Goal: Find specific page/section: Find specific page/section

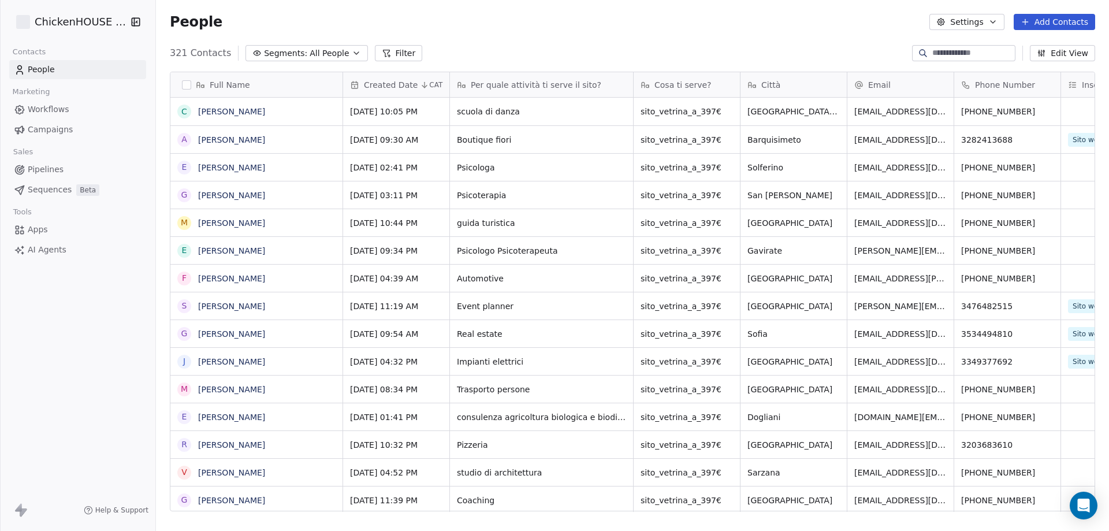
scroll to position [458, 945]
click at [242, 142] on link "[PERSON_NAME]" at bounding box center [231, 139] width 67 height 9
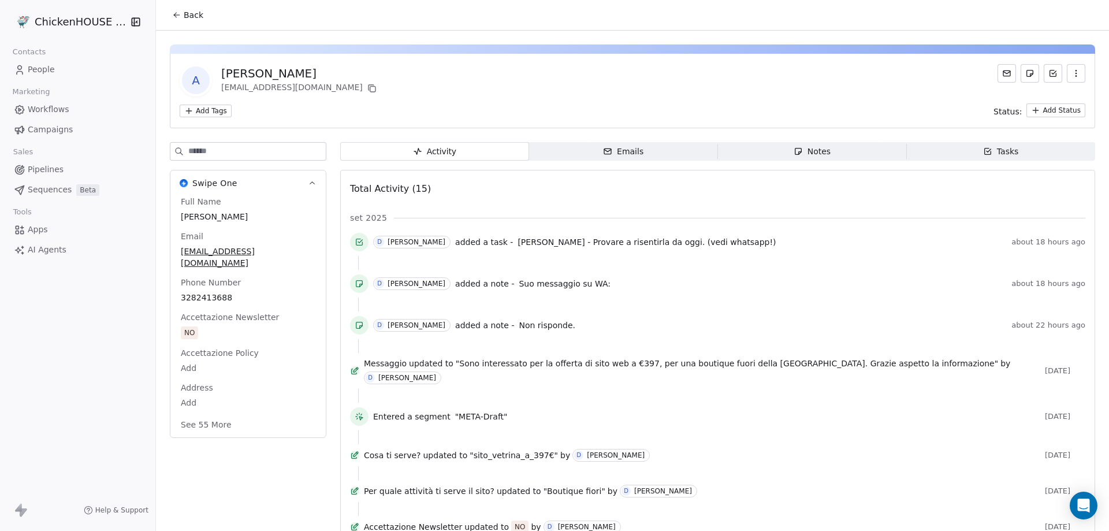
click at [818, 148] on div "Notes" at bounding box center [812, 152] width 37 height 12
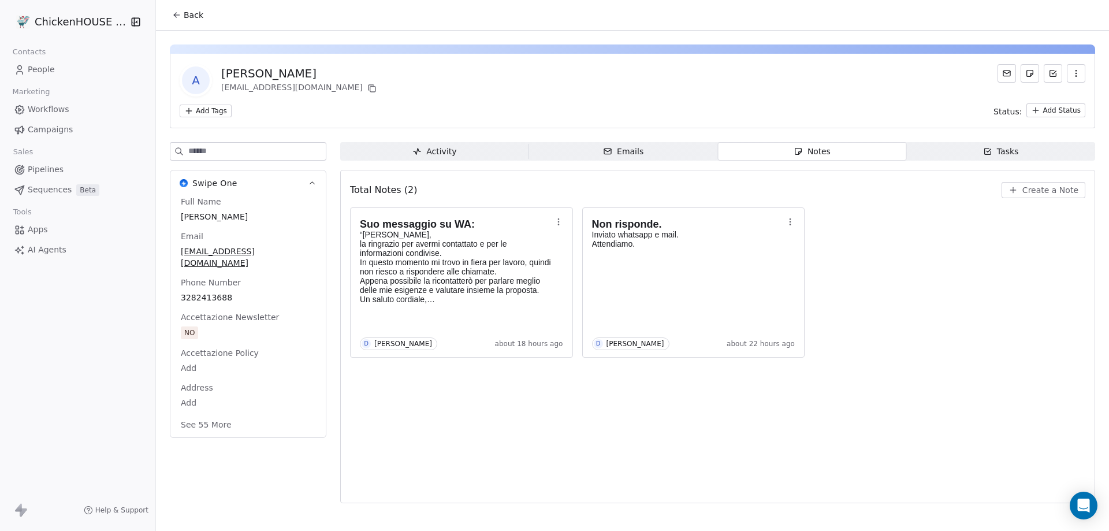
click at [40, 69] on span "People" at bounding box center [41, 70] width 27 height 12
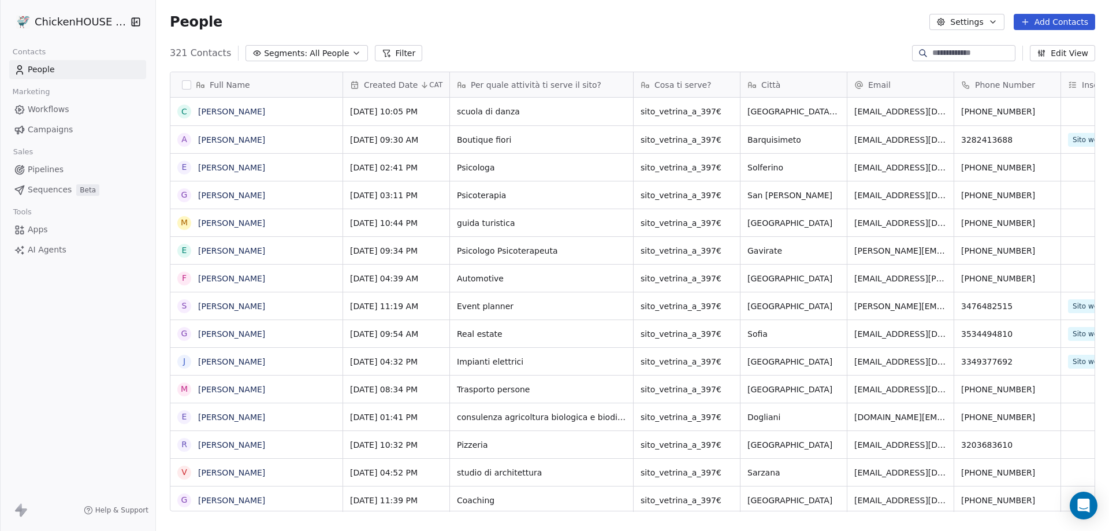
scroll to position [458, 945]
click at [229, 196] on link "[PERSON_NAME]" at bounding box center [231, 195] width 67 height 9
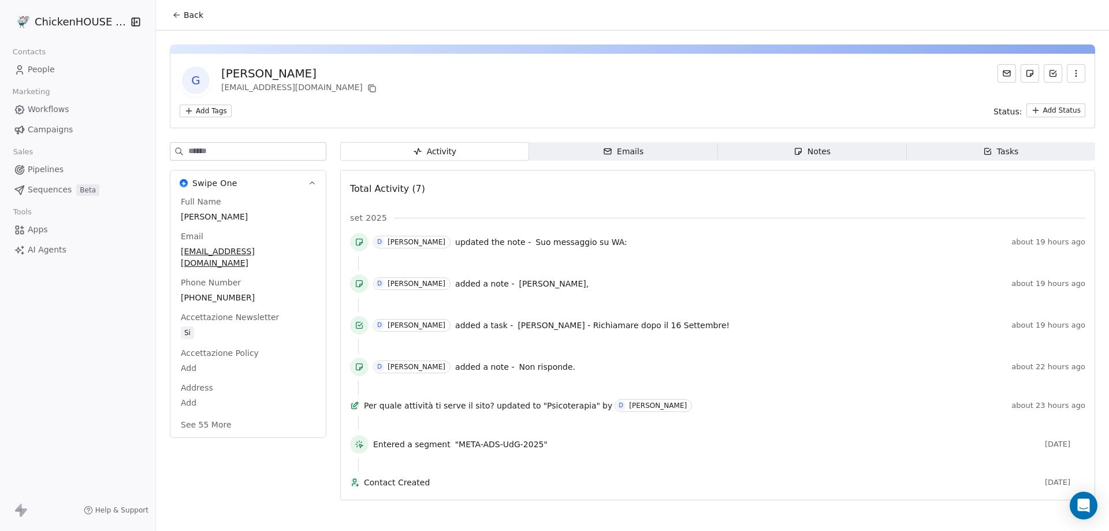
click at [856, 158] on span "Notes Notes" at bounding box center [812, 151] width 189 height 18
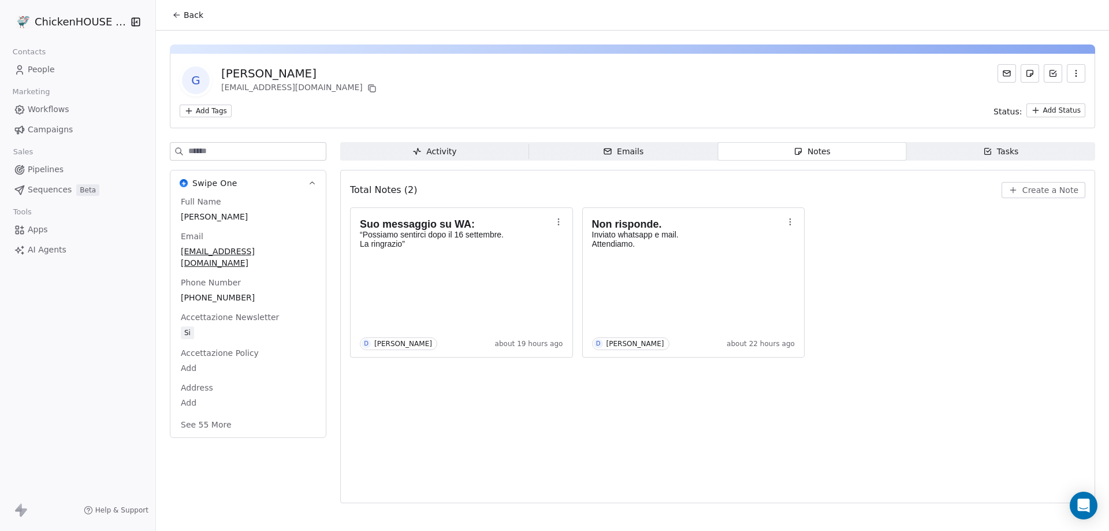
click at [50, 70] on span "People" at bounding box center [41, 70] width 27 height 12
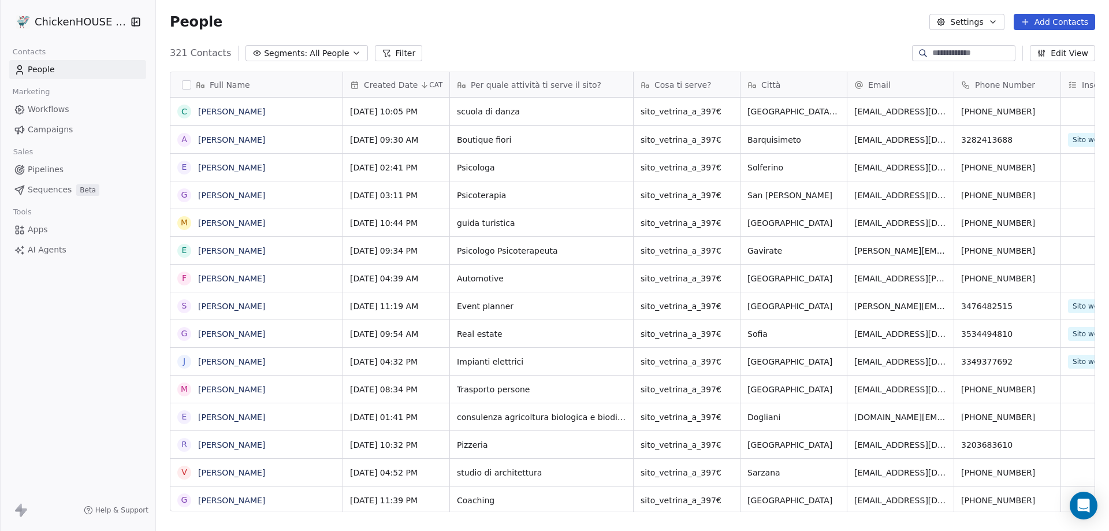
scroll to position [458, 945]
